Goal: Task Accomplishment & Management: Use online tool/utility

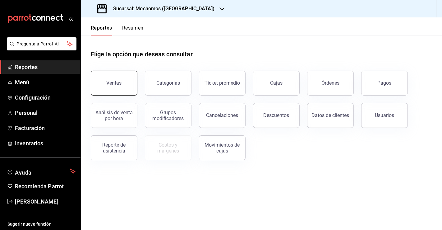
click at [131, 87] on button "Ventas" at bounding box center [114, 83] width 47 height 25
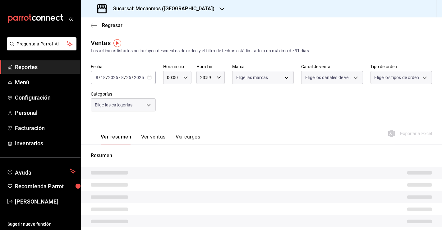
type input "03:00"
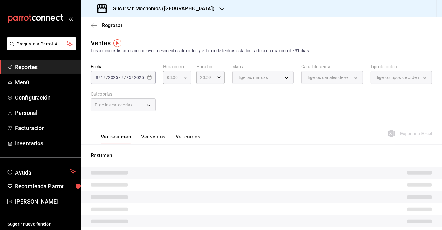
click at [148, 80] on div "[DATE] [DATE] - [DATE] [DATE]" at bounding box center [123, 77] width 65 height 13
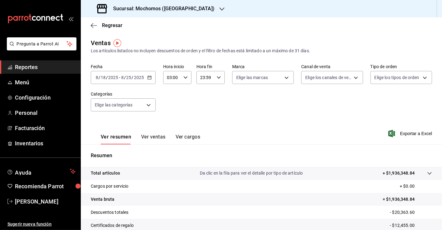
click at [148, 81] on div "[DATE] [DATE] - [DATE] [DATE]" at bounding box center [123, 77] width 65 height 13
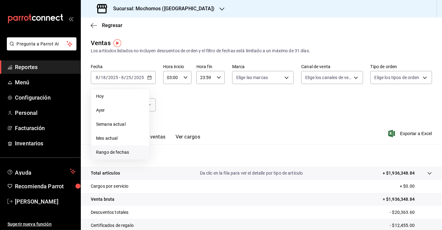
click at [127, 151] on span "Rango de fechas" at bounding box center [120, 152] width 48 height 7
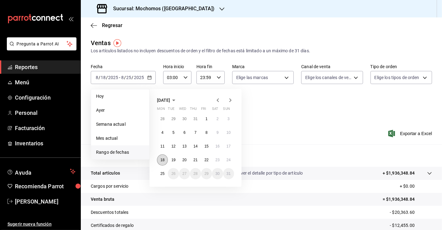
click at [162, 157] on abbr "18" at bounding box center [162, 159] width 4 height 4
click at [163, 169] on button "25" at bounding box center [162, 173] width 11 height 11
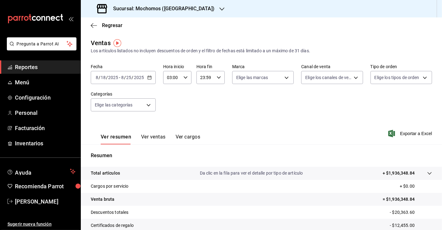
click at [211, 77] on input "23:59" at bounding box center [205, 77] width 18 height 12
click at [201, 116] on button "04" at bounding box center [201, 118] width 11 height 12
type input "04:59"
click at [184, 75] on div at bounding box center [221, 115] width 442 height 230
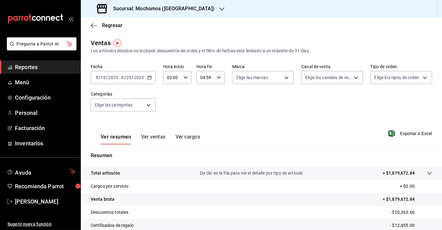
click at [184, 75] on div "03:00 Hora inicio" at bounding box center [177, 77] width 28 height 13
click at [169, 106] on span "04" at bounding box center [169, 108] width 4 height 5
type input "04:00"
drag, startPoint x: 266, startPoint y: 99, endPoint x: 273, endPoint y: 102, distance: 7.6
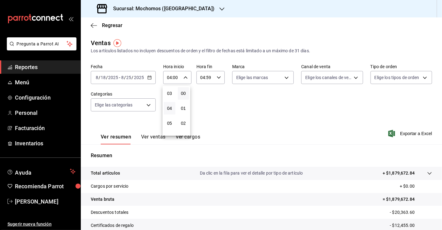
click at [266, 98] on div at bounding box center [221, 115] width 442 height 230
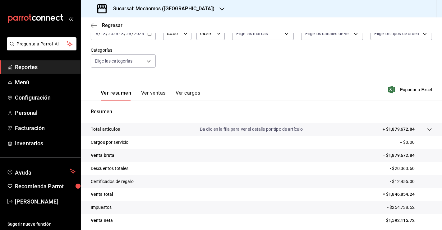
scroll to position [34, 0]
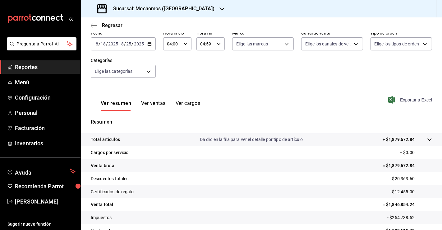
click at [399, 100] on span "Exportar a Excel" at bounding box center [410, 99] width 43 height 7
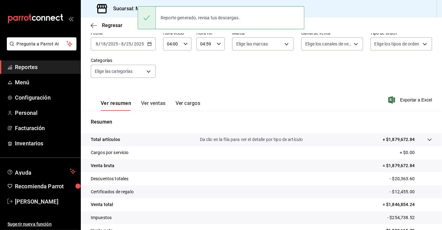
click at [274, 63] on div "Fecha [DATE] [DATE] - [DATE] [DATE] Hora inicio 04:00 Hora inicio Hora fin 04:5…" at bounding box center [261, 57] width 341 height 55
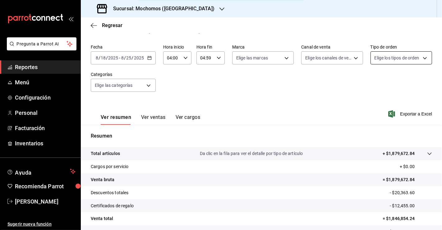
scroll to position [0, 0]
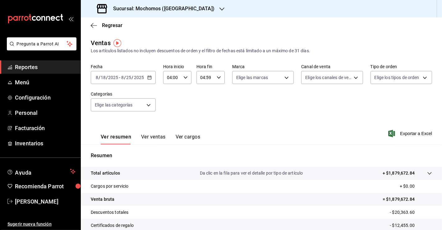
click at [232, 99] on div "Fecha [DATE] [DATE] - [DATE] [DATE] Hora inicio 04:00 Hora inicio Hora fin 04:5…" at bounding box center [261, 91] width 341 height 55
